Goal: Complete application form

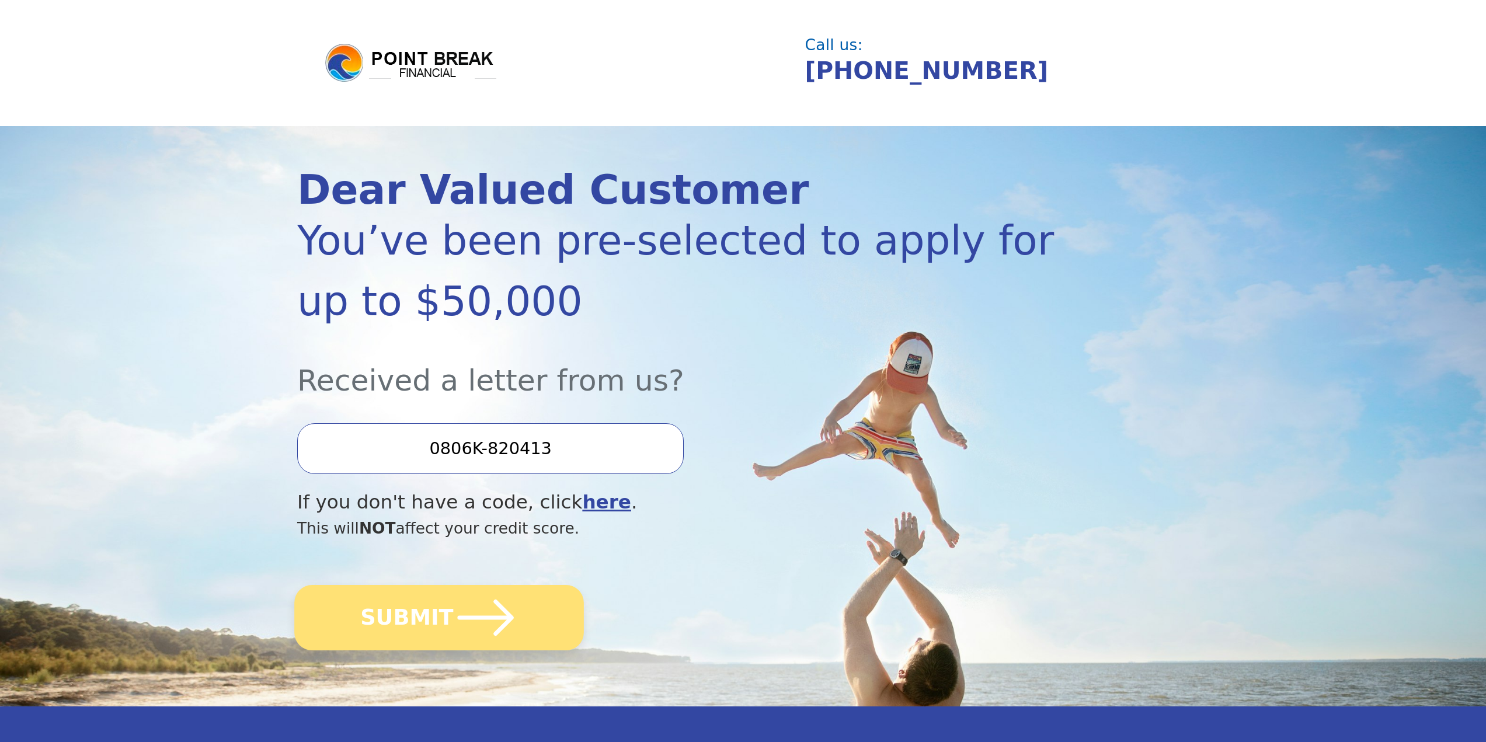
click at [403, 617] on button "SUBMIT" at bounding box center [439, 617] width 290 height 65
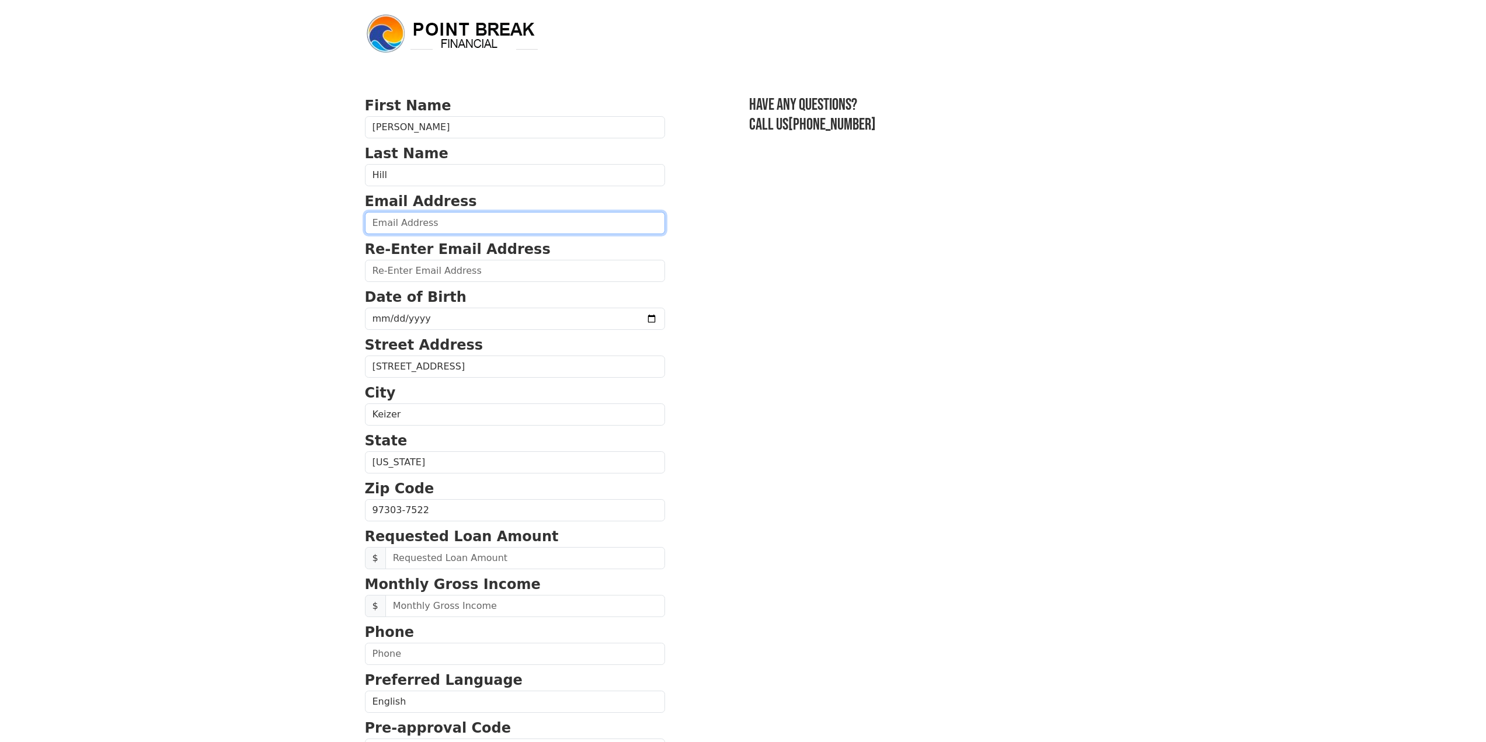
click at [405, 225] on input "email" at bounding box center [515, 223] width 300 height 22
type input "[EMAIL_ADDRESS][DOMAIN_NAME]"
type input "[PHONE_NUMBER]"
click at [440, 319] on input "date" at bounding box center [515, 319] width 300 height 22
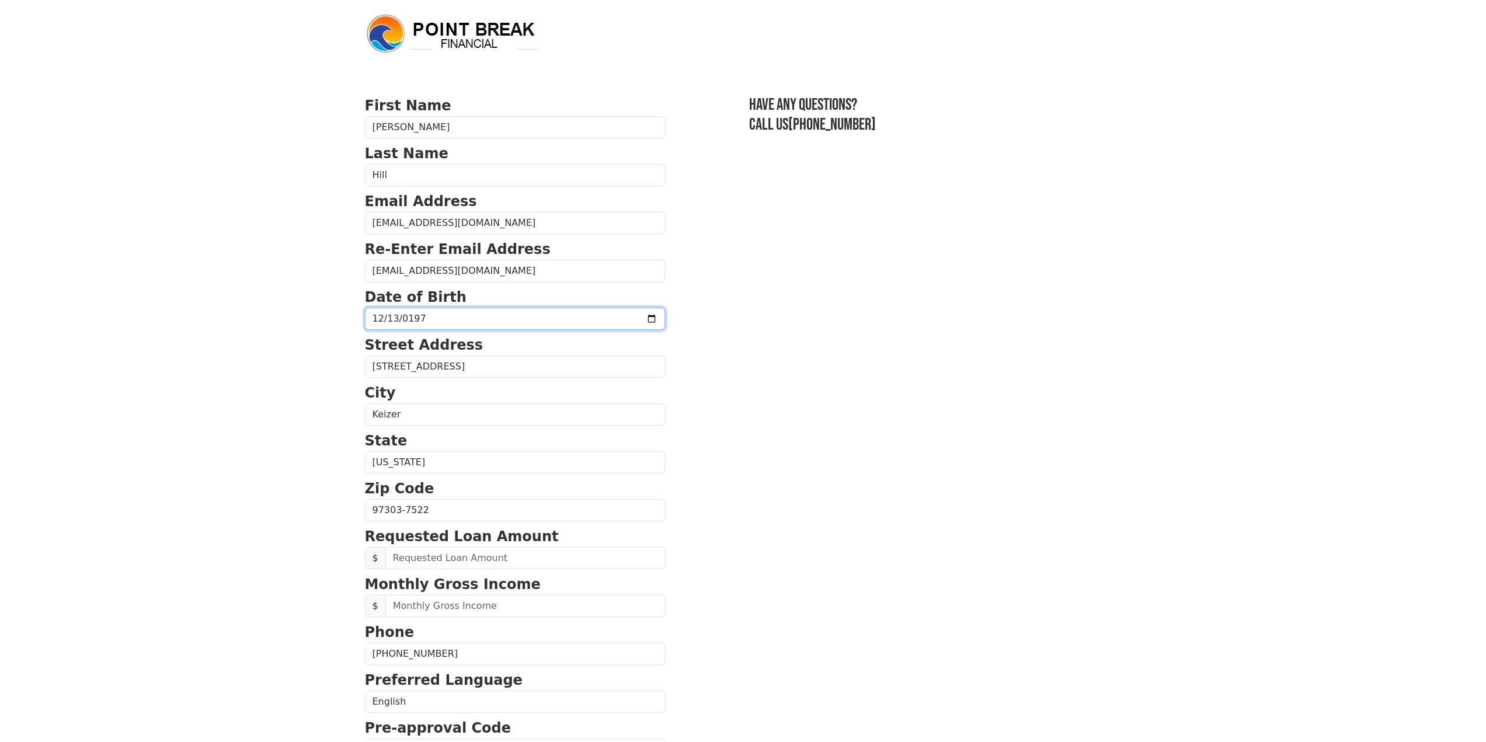
type input "[DATE]"
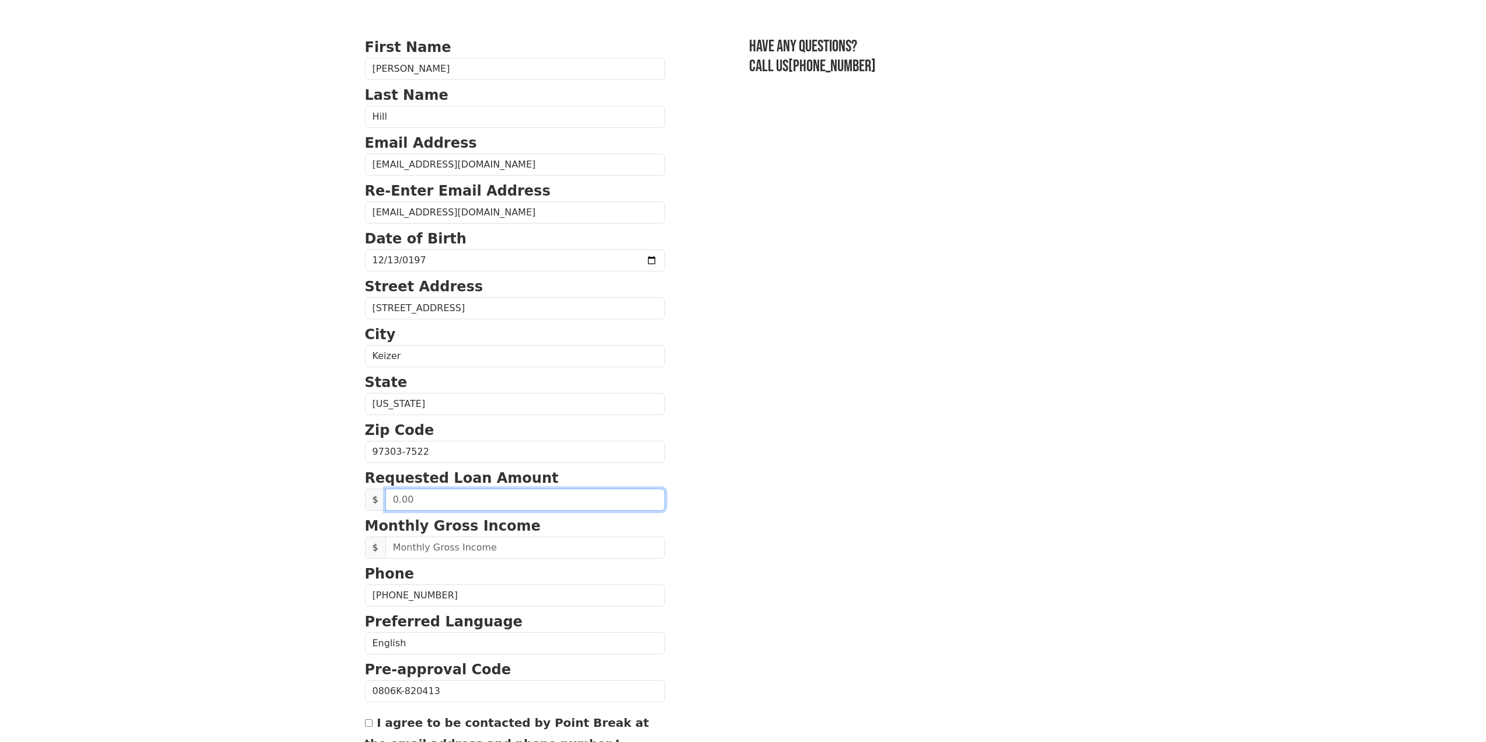
click at [484, 503] on input "text" at bounding box center [525, 500] width 280 height 22
type input "47,000.00"
click at [435, 548] on input "text" at bounding box center [525, 548] width 280 height 22
type input "2.00"
type input "3,500.00"
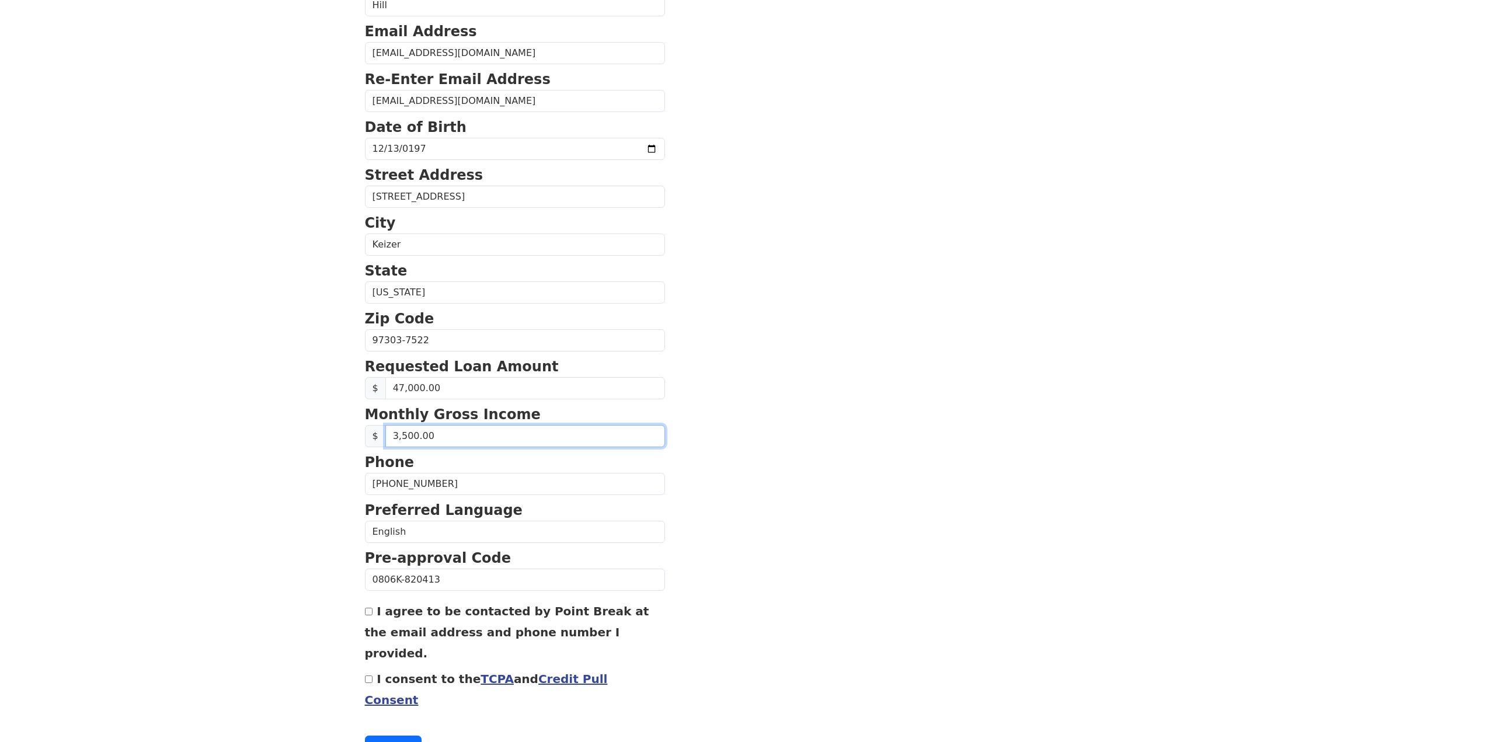
scroll to position [175, 0]
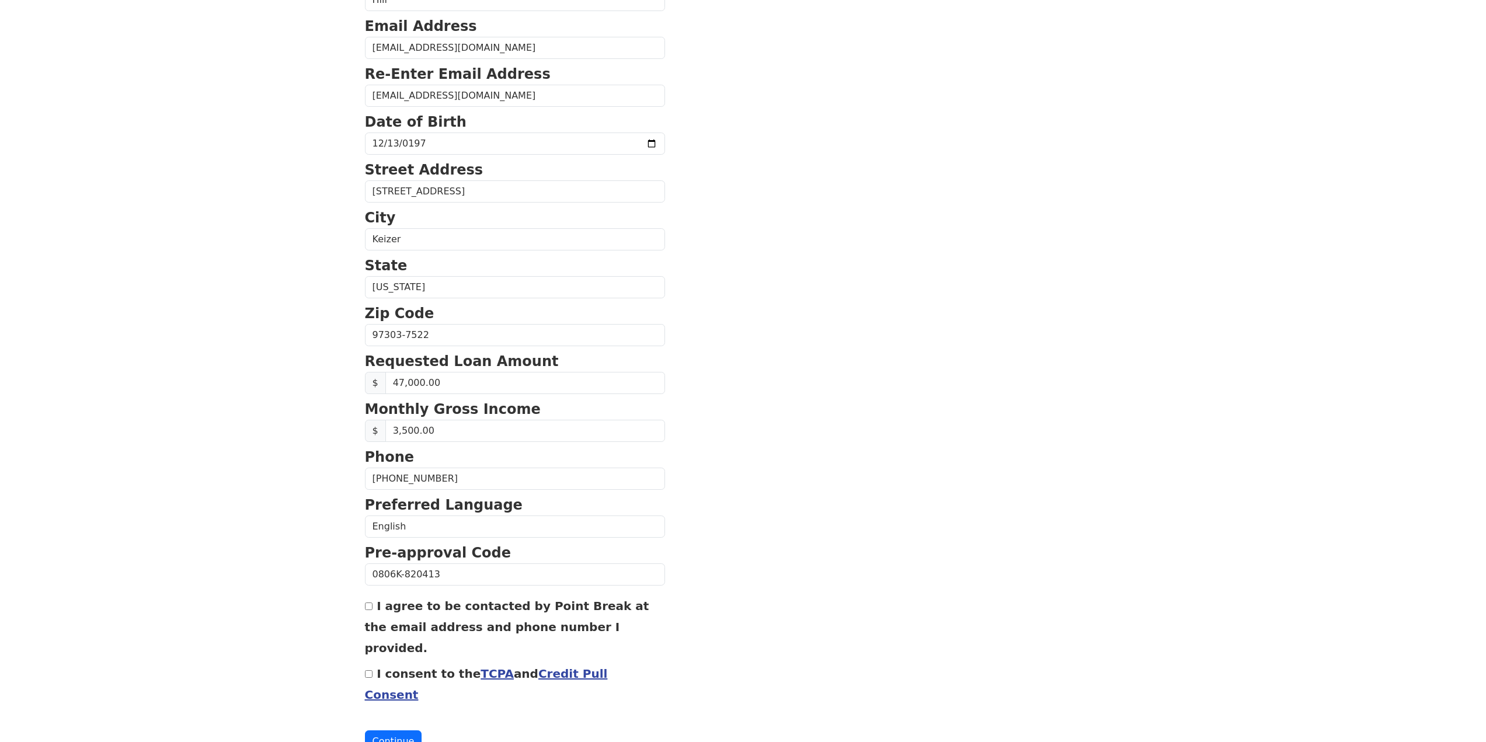
click at [364, 608] on div "First Name [PERSON_NAME] Last Name [PERSON_NAME] Email Address [EMAIL_ADDRESS][…" at bounding box center [743, 310] width 771 height 970
click at [368, 608] on input "I agree to be contacted by Point Break at the email address and phone number I …" at bounding box center [369, 606] width 8 height 8
checkbox input "true"
click at [368, 670] on input "I consent to the TCPA and Credit Pull Consent" at bounding box center [369, 674] width 8 height 8
checkbox input "true"
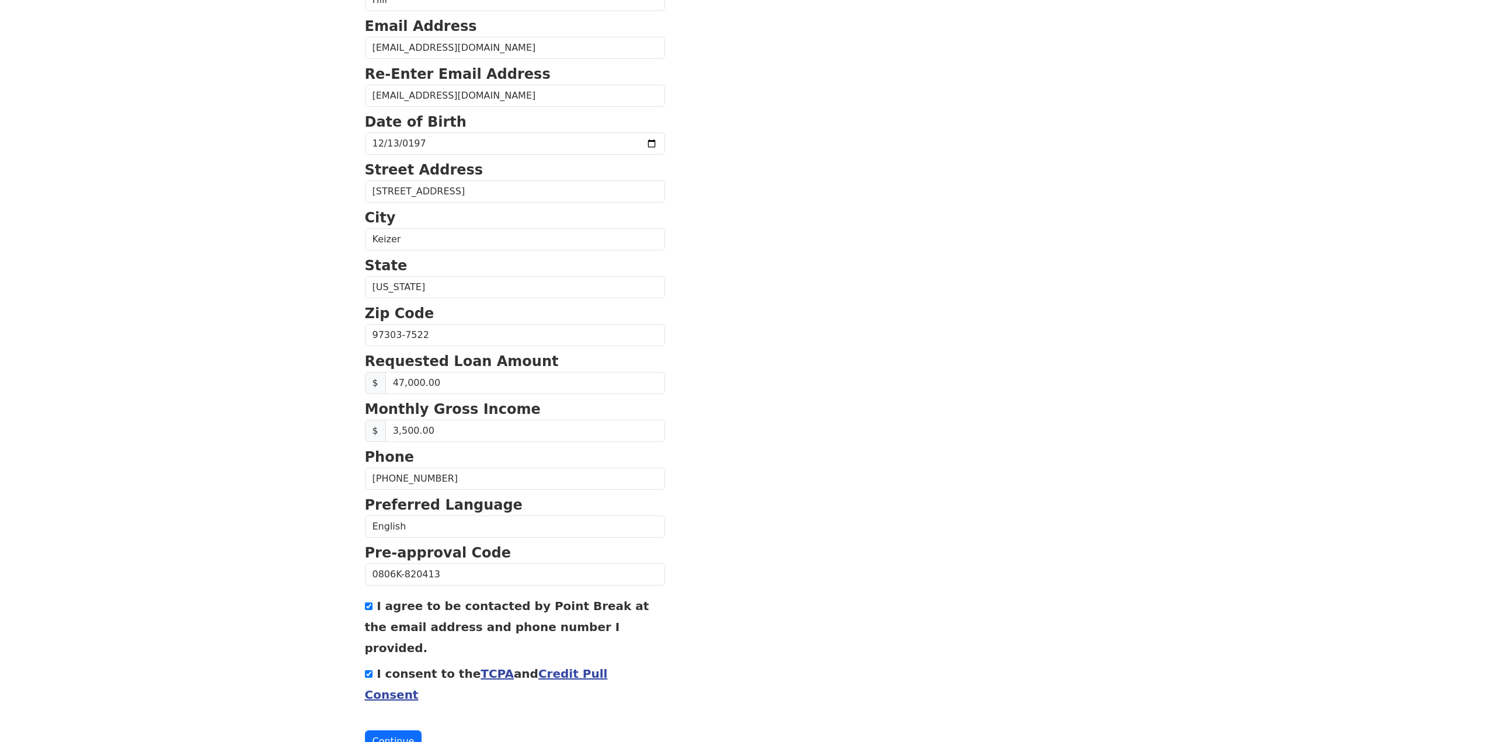
scroll to position [187, 0]
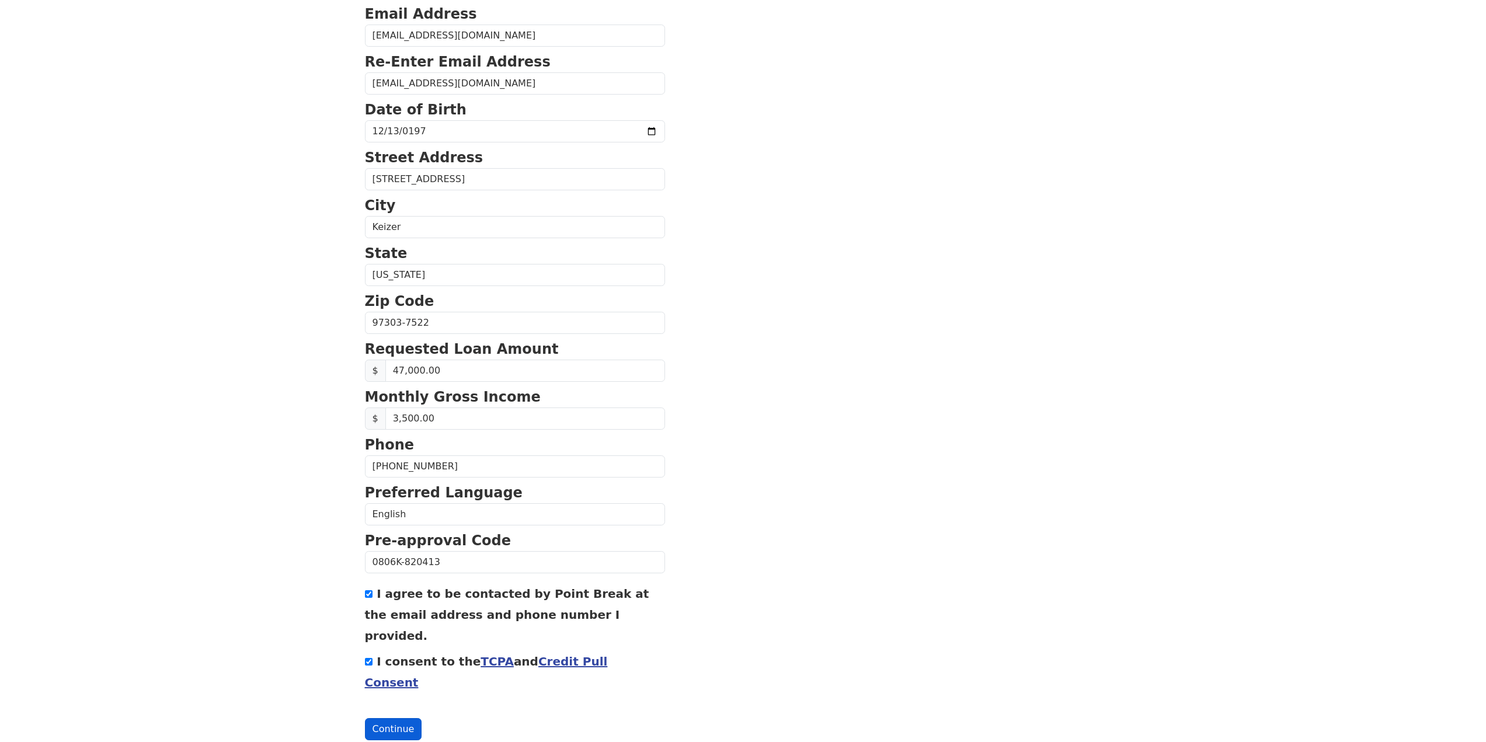
click at [400, 718] on button "Continue" at bounding box center [393, 729] width 57 height 22
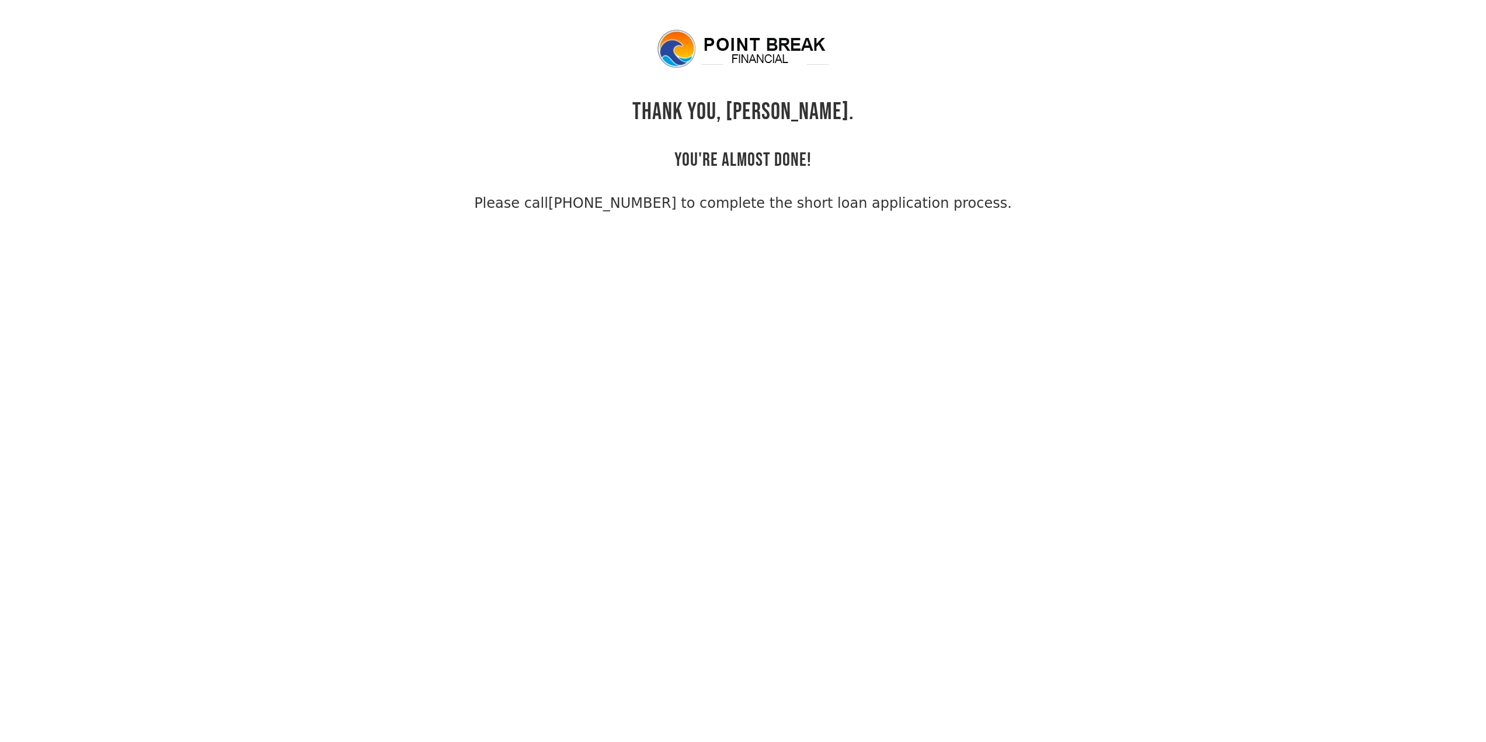
click at [278, 270] on body "THANK YOU, [PERSON_NAME]. YOU'RE ALMOST DONE! Please call [PHONE_NUMBER] to com…" at bounding box center [743, 399] width 1486 height 742
